Goal: Task Accomplishment & Management: Use online tool/utility

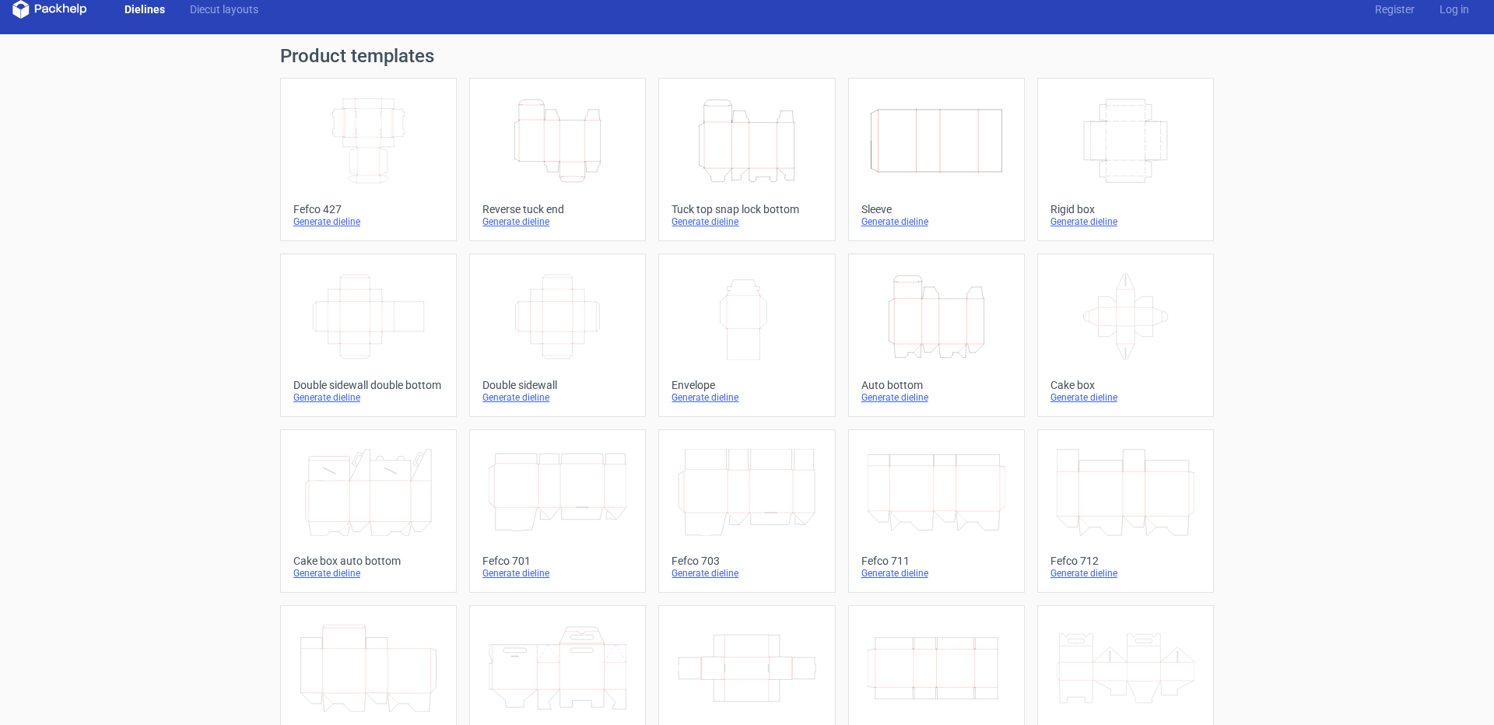
scroll to position [14, 0]
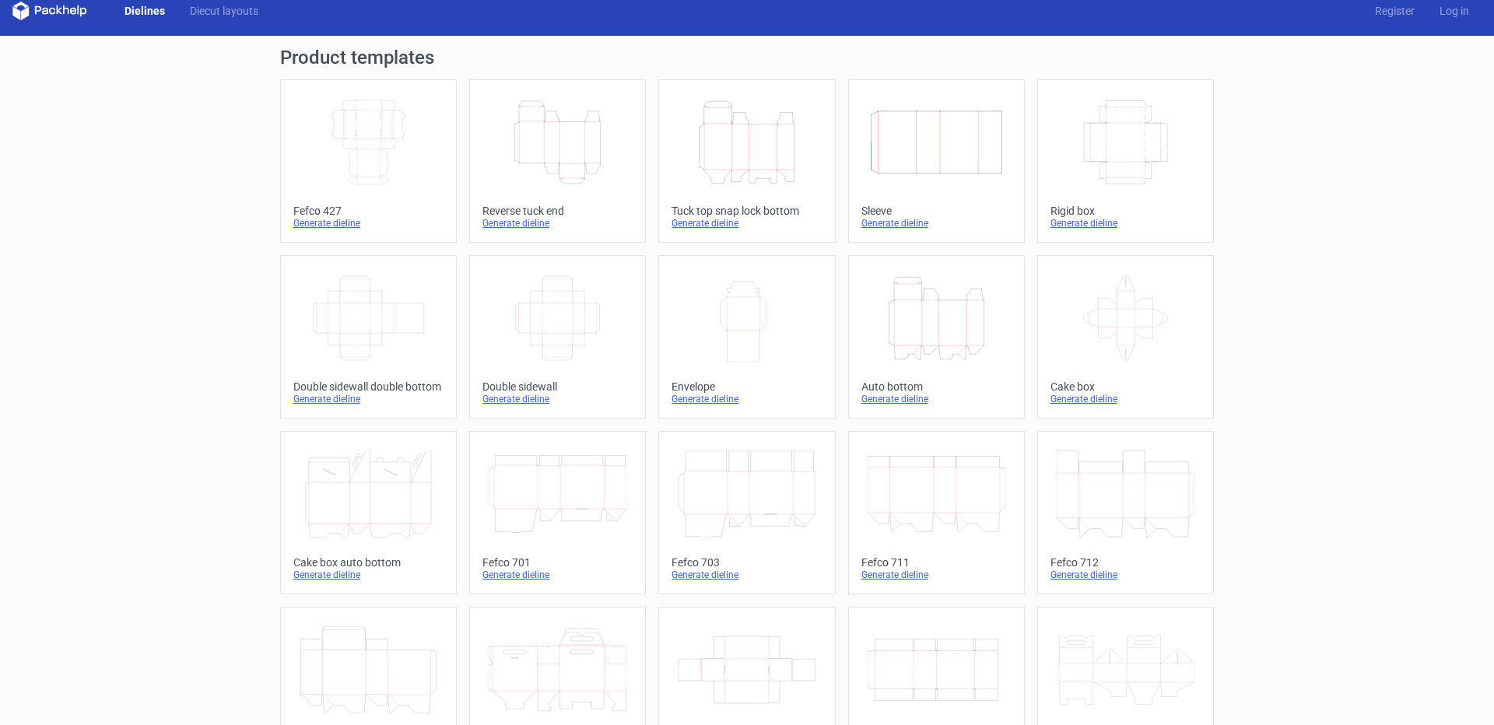
click at [755, 150] on icon "Height Depth Width" at bounding box center [747, 142] width 138 height 87
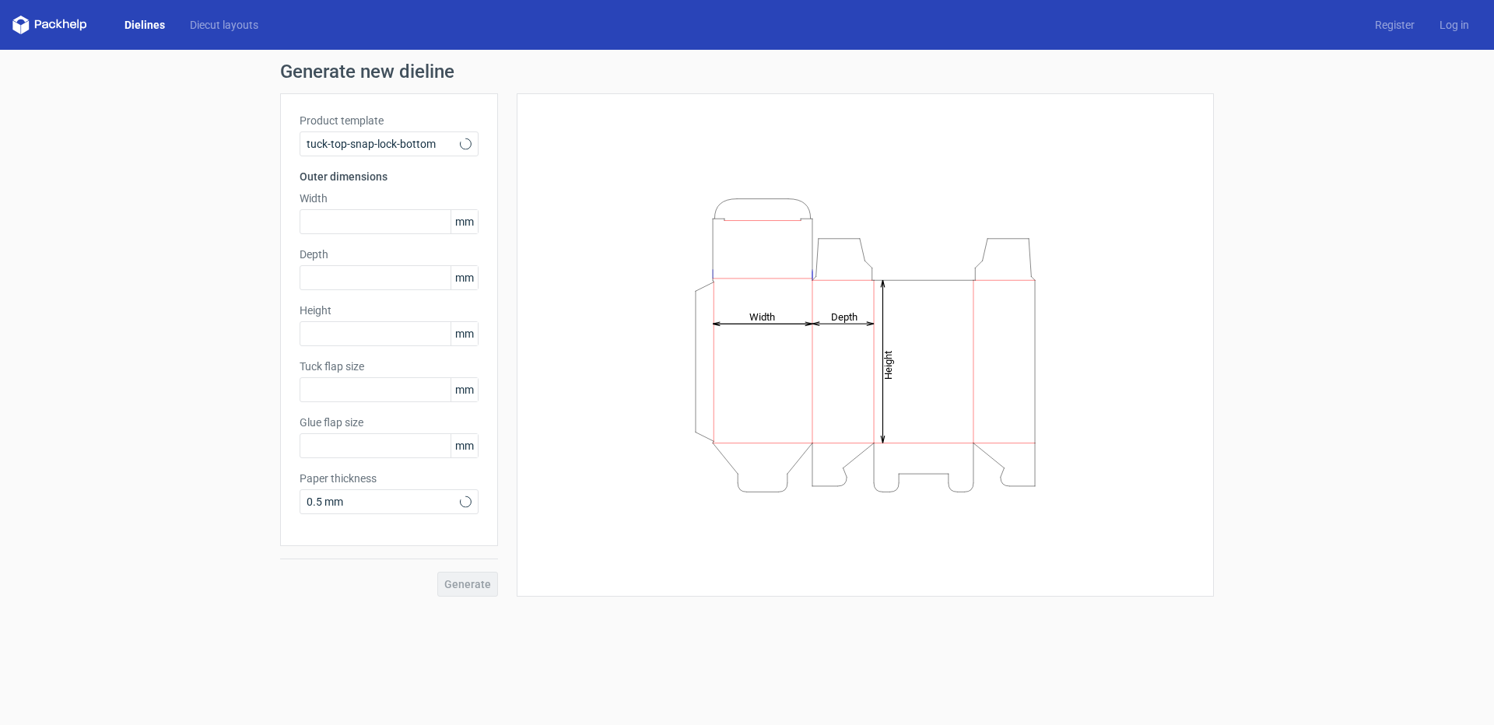
type input "15"
type input "10"
click at [898, 361] on icon "Height Depth Width" at bounding box center [865, 345] width 467 height 311
click at [396, 341] on input "text" at bounding box center [388, 333] width 179 height 25
paste input "115"
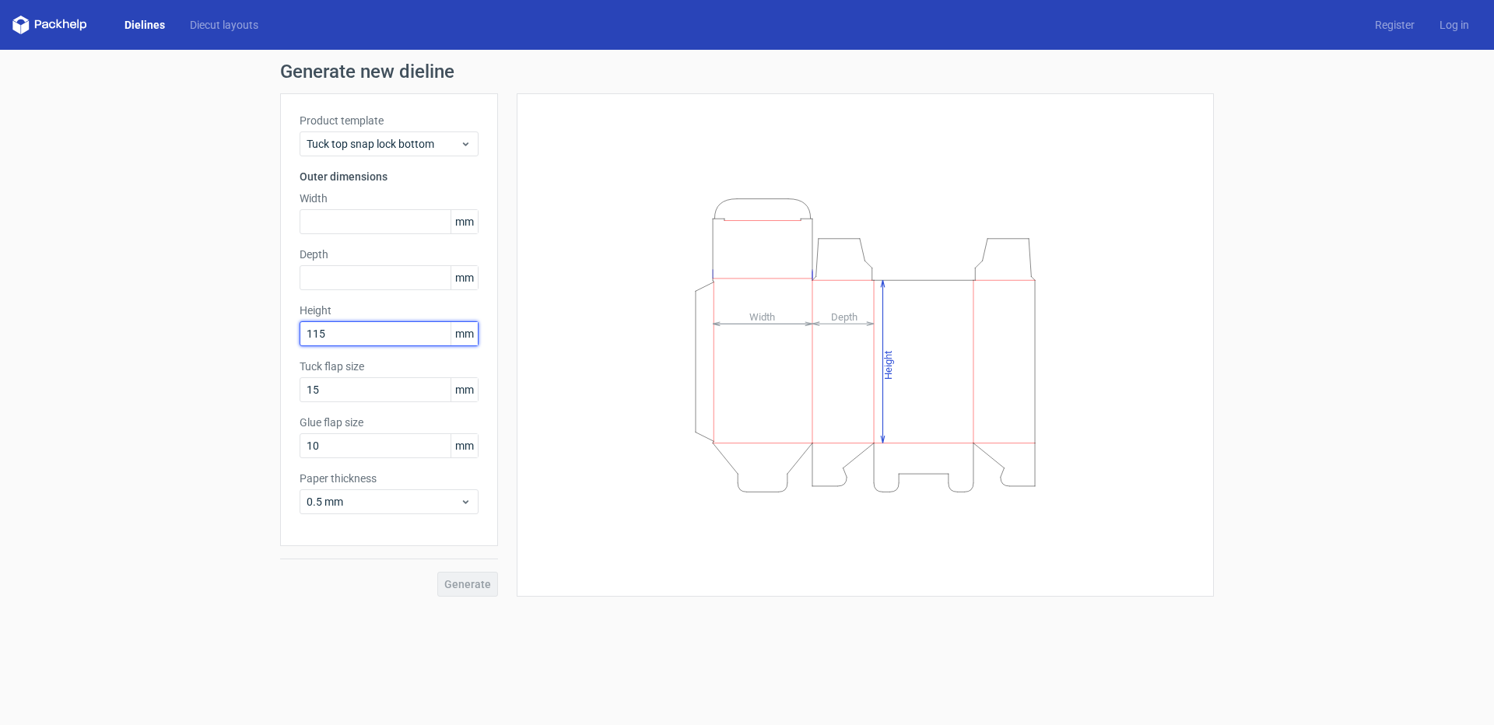
type input "115"
click at [354, 215] on input "text" at bounding box center [388, 221] width 179 height 25
paste input "60"
type input "60"
click at [375, 282] on input "text" at bounding box center [388, 277] width 179 height 25
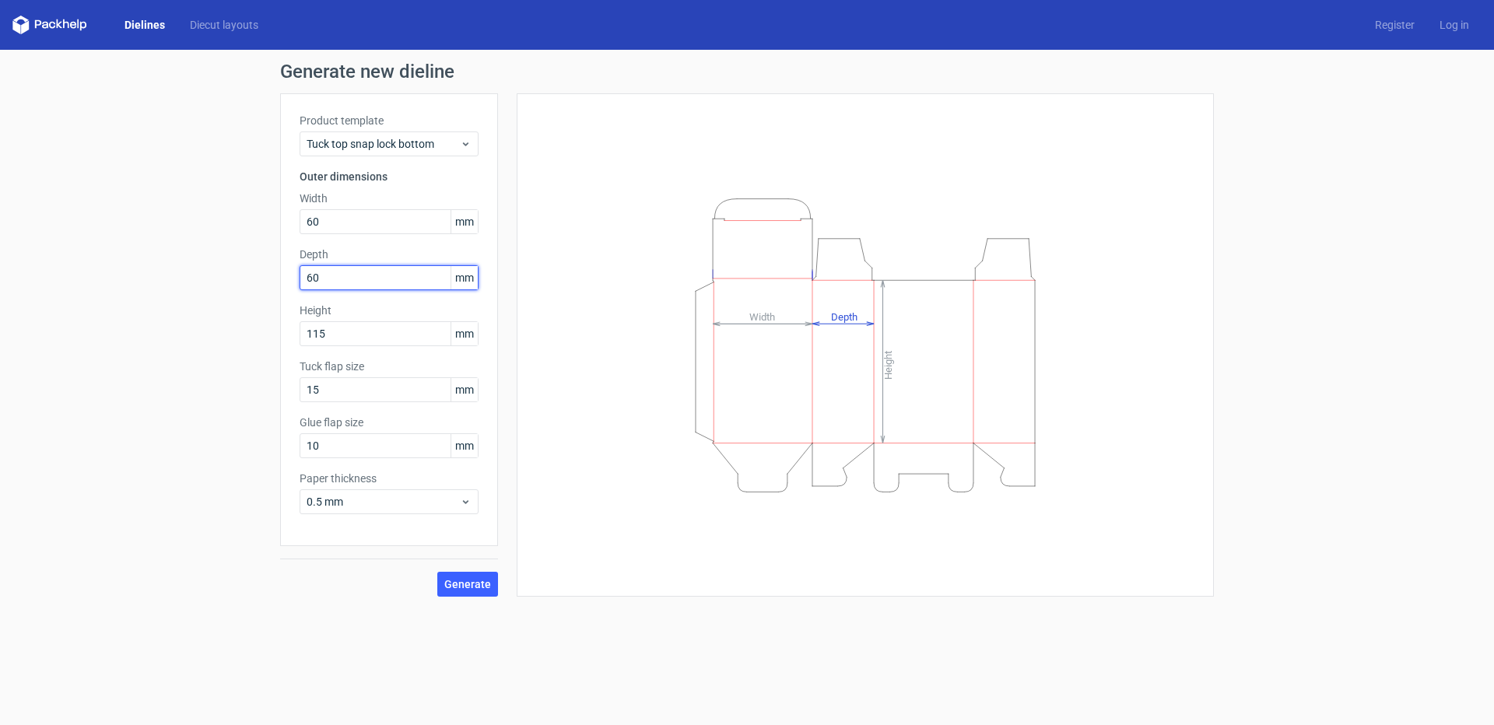
type input "60"
click at [437, 572] on button "Generate" at bounding box center [467, 584] width 61 height 25
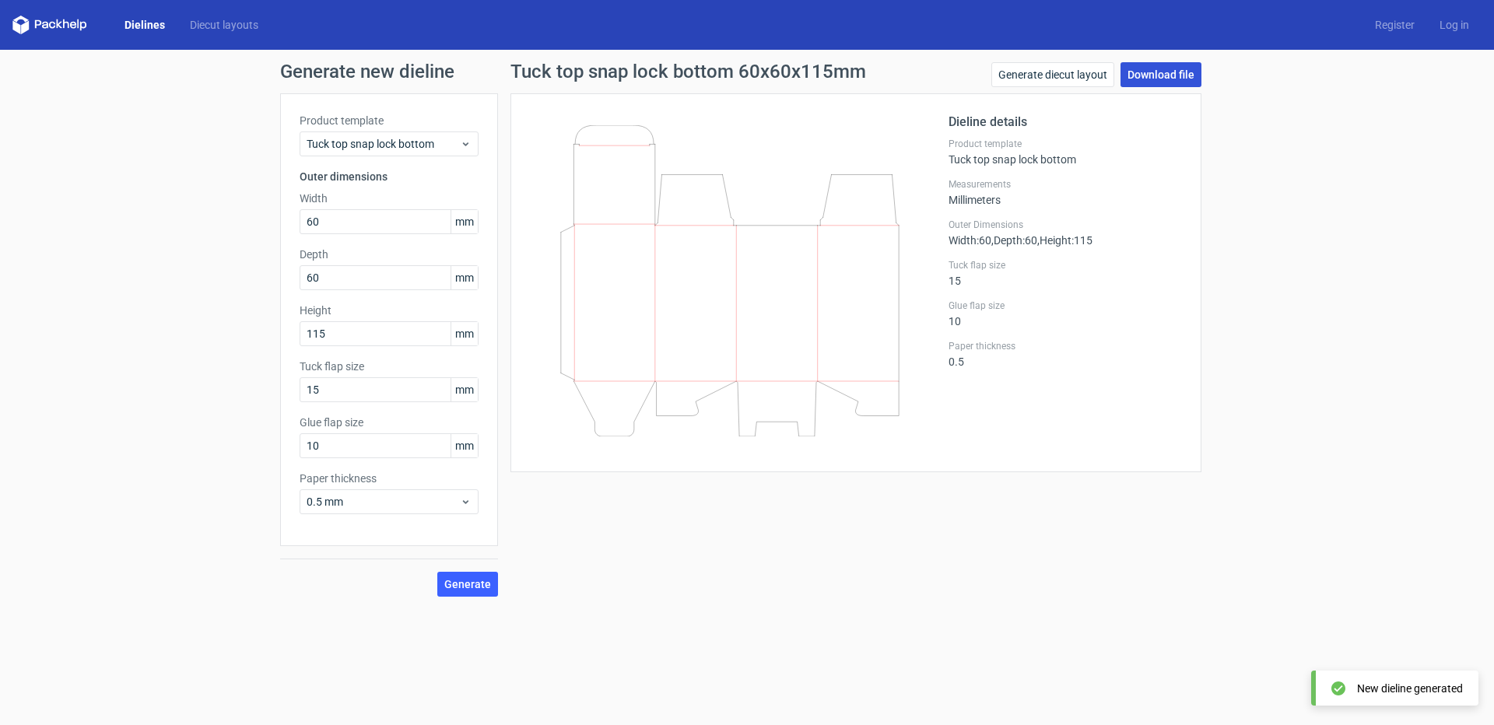
click at [1173, 82] on link "Download file" at bounding box center [1160, 74] width 81 height 25
